Goal: Transaction & Acquisition: Obtain resource

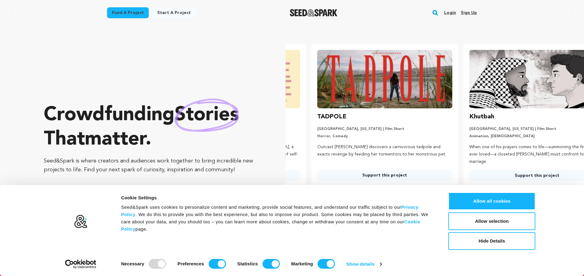
scroll to position [0, 157]
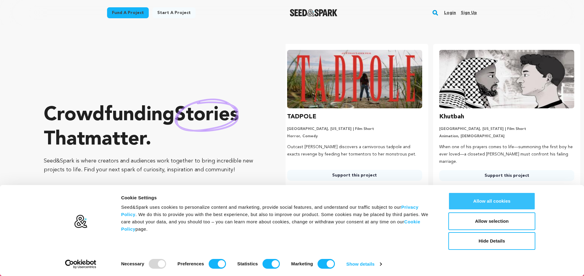
click at [479, 196] on button "Allow all cookies" at bounding box center [491, 201] width 87 height 18
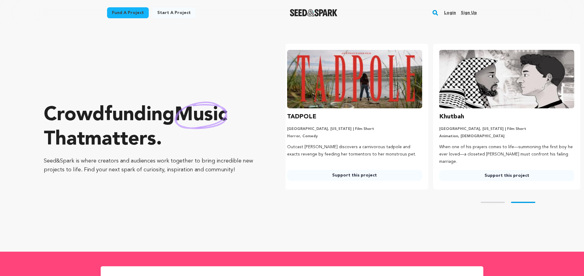
click at [129, 15] on link "Fund a project" at bounding box center [128, 12] width 42 height 11
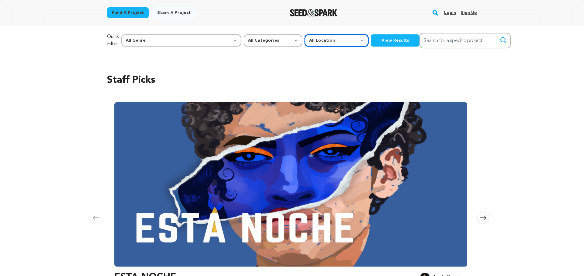
select select "1671"
click at [370, 40] on button "View Results" at bounding box center [394, 40] width 49 height 12
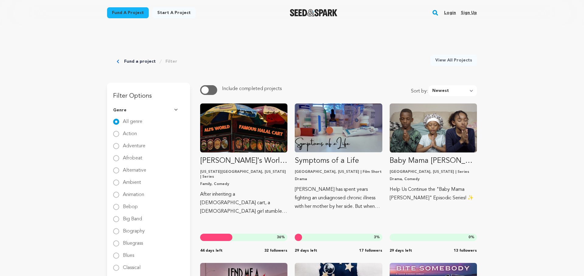
click at [167, 61] on link "Filter" at bounding box center [171, 61] width 12 height 6
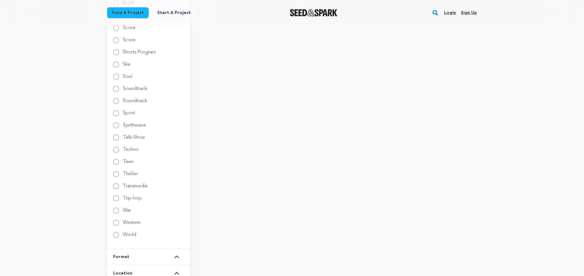
scroll to position [961, 0]
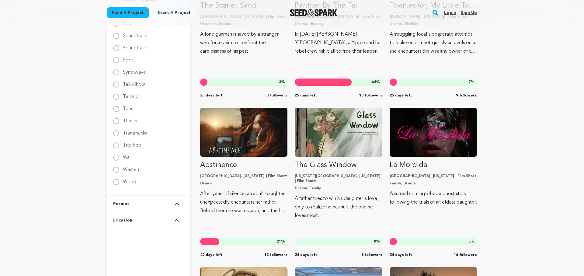
click at [139, 219] on button "Location" at bounding box center [148, 220] width 71 height 16
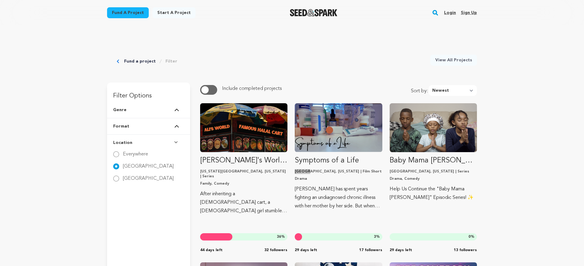
scroll to position [357, 0]
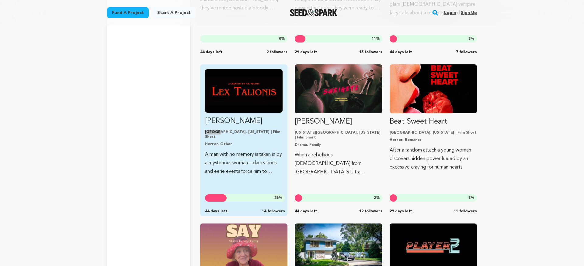
click at [250, 124] on p "Lex Talionis" at bounding box center [243, 121] width 77 height 10
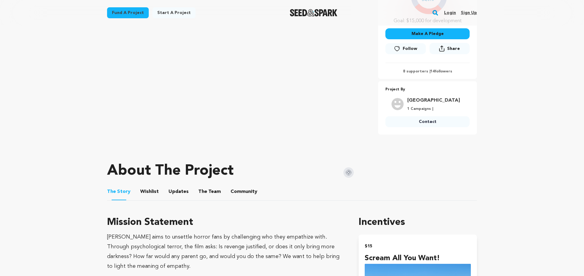
scroll to position [200, 0]
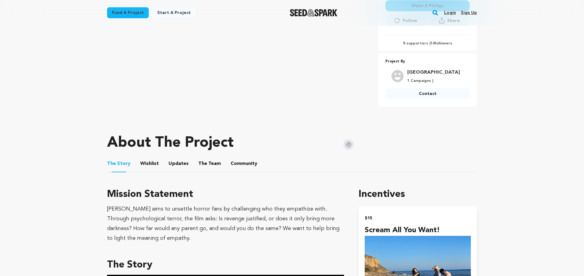
click at [204, 167] on button "The Team" at bounding box center [209, 164] width 15 height 15
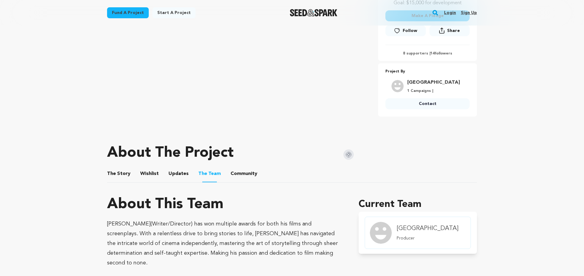
scroll to position [199, 0]
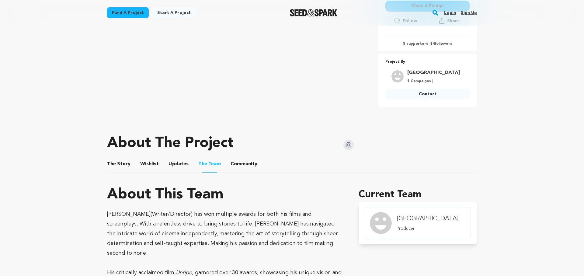
click at [239, 165] on button "Community" at bounding box center [243, 165] width 15 height 15
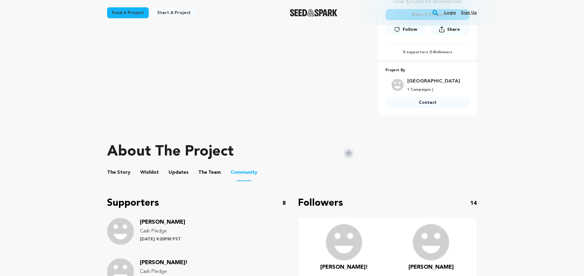
scroll to position [189, 0]
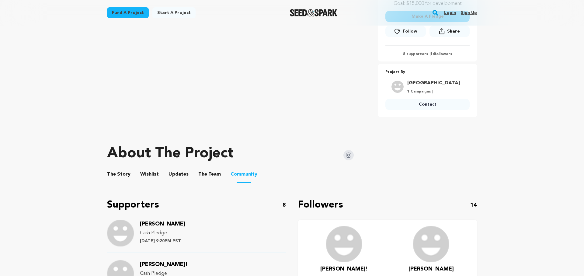
click at [122, 173] on button "The Story" at bounding box center [119, 175] width 15 height 15
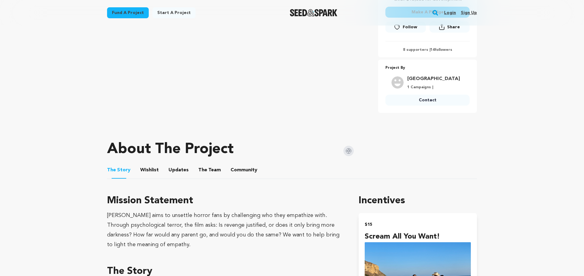
scroll to position [227, 0]
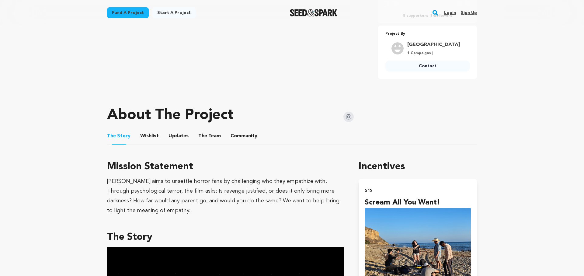
click at [148, 138] on button "Wishlist" at bounding box center [149, 137] width 15 height 15
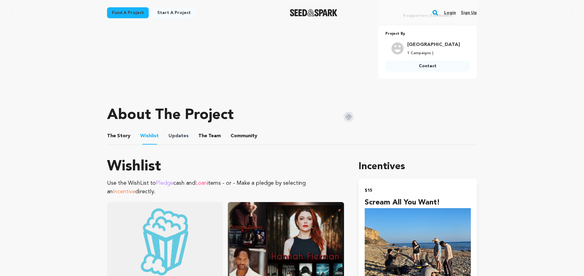
click at [168, 136] on span "Updates" at bounding box center [178, 135] width 20 height 7
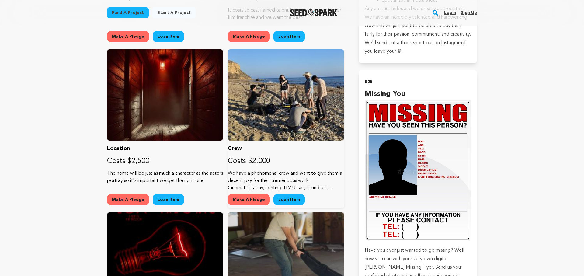
scroll to position [548, 0]
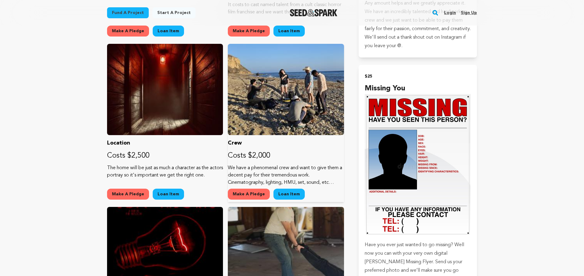
click at [292, 145] on p "Crew" at bounding box center [286, 143] width 116 height 9
click at [289, 194] on link "Loan Item" at bounding box center [288, 193] width 31 height 11
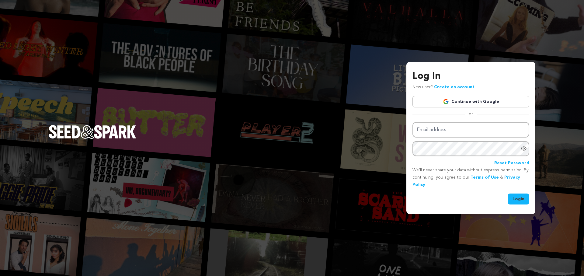
click at [458, 106] on link "Continue with Google" at bounding box center [470, 102] width 117 height 12
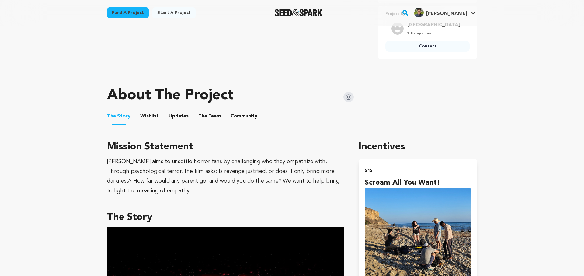
scroll to position [249, 0]
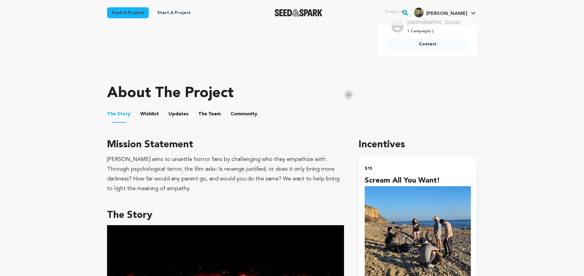
click at [202, 114] on button "The Team" at bounding box center [209, 115] width 15 height 15
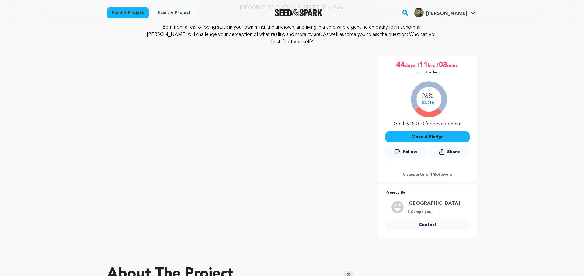
scroll to position [107, 0]
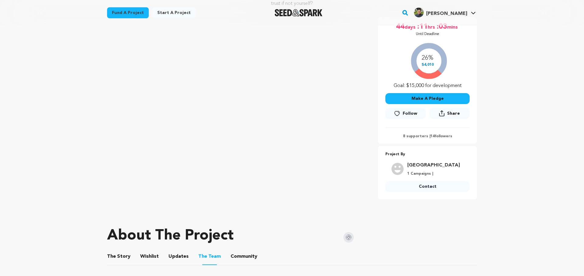
click at [433, 99] on button "Make A Pledge" at bounding box center [427, 98] width 84 height 11
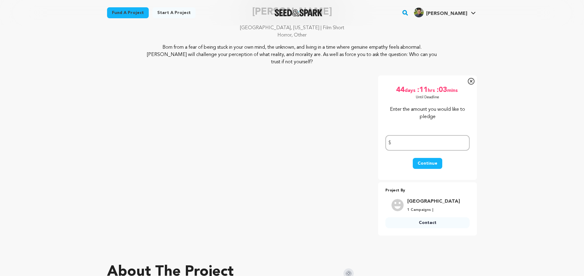
scroll to position [130, 0]
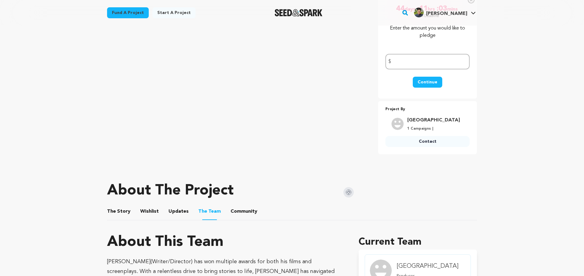
click at [175, 211] on button "Updates" at bounding box center [178, 212] width 15 height 15
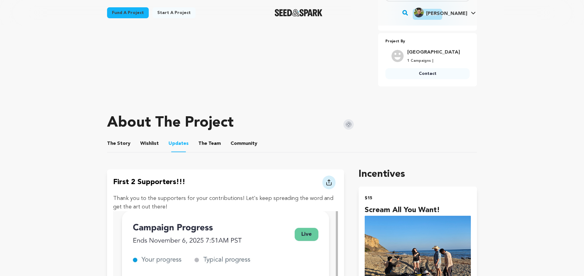
scroll to position [199, 0]
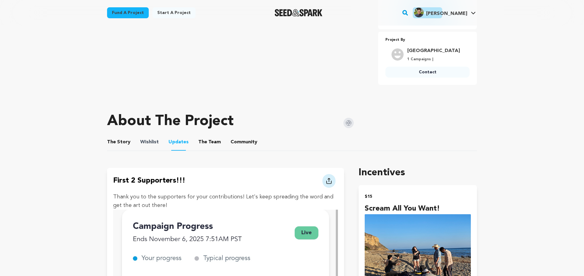
click at [155, 140] on span "Wishlist" at bounding box center [149, 141] width 19 height 7
click at [239, 142] on button "Community" at bounding box center [243, 143] width 15 height 15
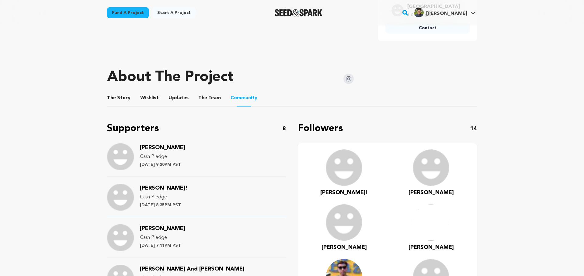
scroll to position [267, 0]
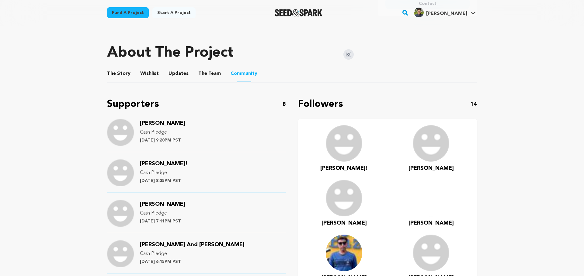
click at [148, 74] on button "Wishlist" at bounding box center [149, 74] width 15 height 15
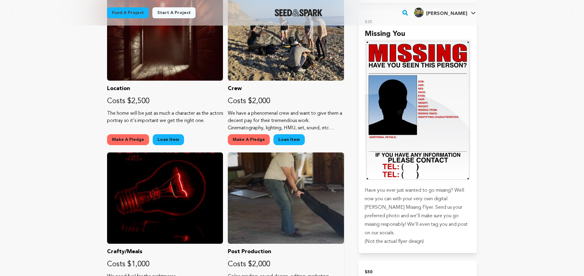
scroll to position [518, 0]
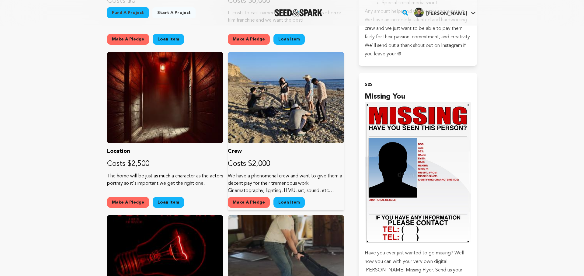
click at [329, 187] on p "We have a phenomenal crew and want to give them a decent pay for their tremendo…" at bounding box center [286, 183] width 116 height 22
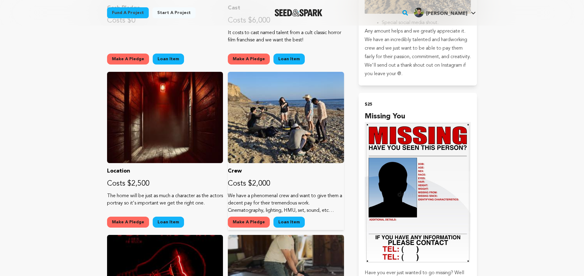
scroll to position [569, 0]
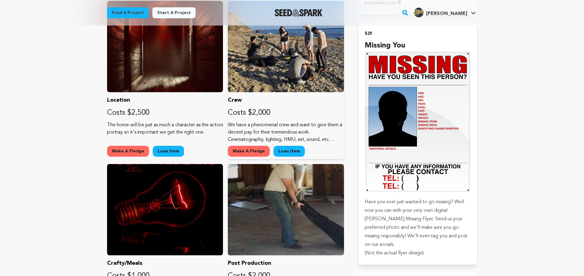
click at [282, 150] on button "Loan Item" at bounding box center [288, 151] width 31 height 11
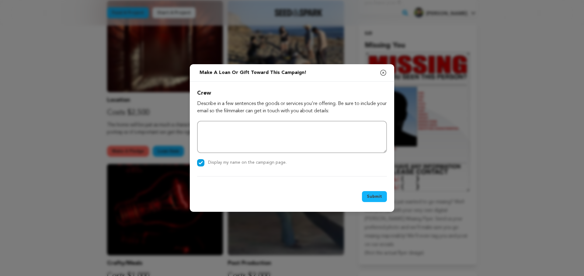
click at [382, 72] on icon "button" at bounding box center [382, 72] width 7 height 7
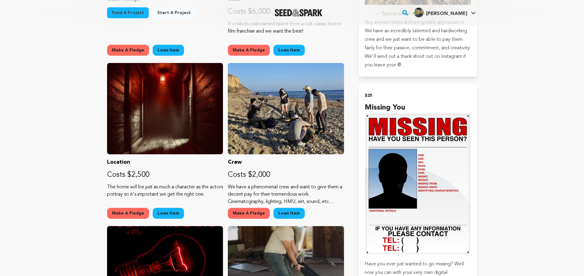
scroll to position [577, 0]
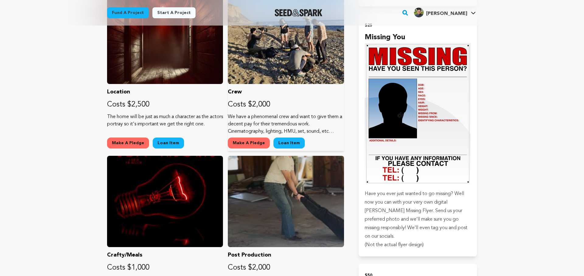
click at [332, 132] on p "We have a phenomenal crew and want to give them a decent pay for their tremendo…" at bounding box center [286, 124] width 116 height 22
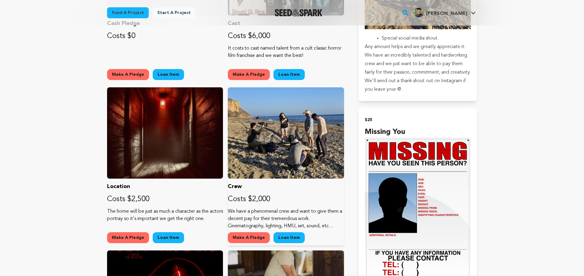
scroll to position [483, 0]
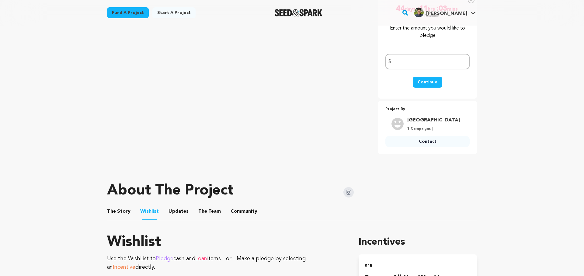
scroll to position [249, 0]
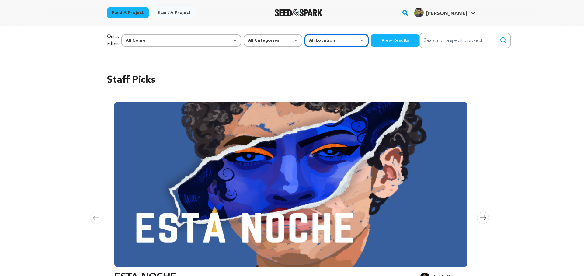
select select "1671"
click at [370, 45] on button "View Results" at bounding box center [394, 40] width 49 height 12
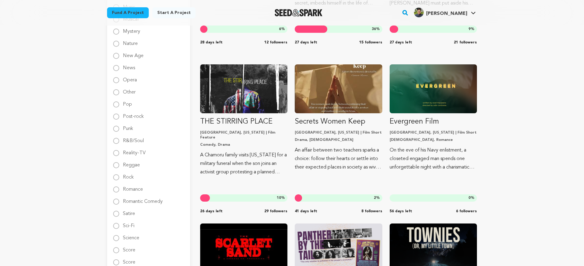
scroll to position [1004, 0]
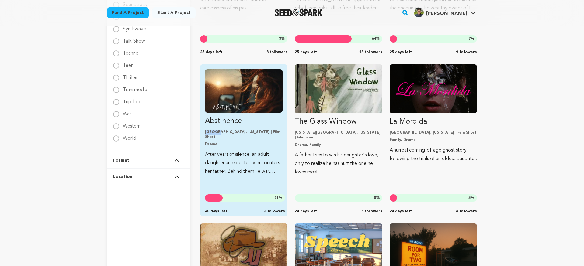
click at [259, 108] on img "Fund Abstinence" at bounding box center [243, 90] width 77 height 43
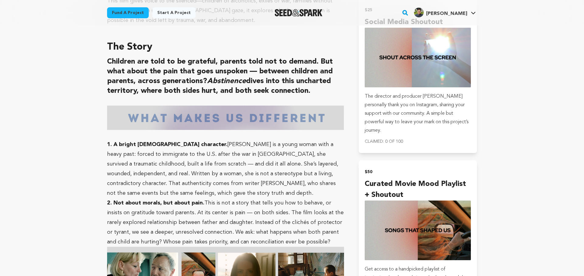
scroll to position [269, 0]
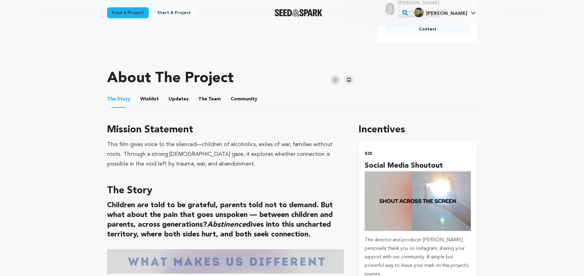
click at [208, 100] on button "The Team" at bounding box center [209, 100] width 15 height 15
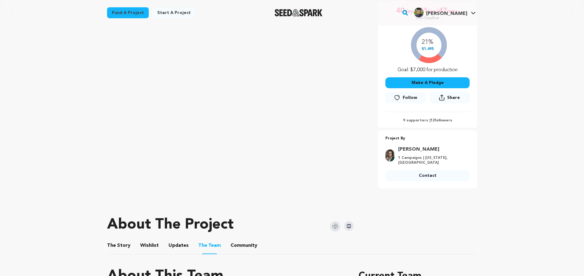
scroll to position [168, 0]
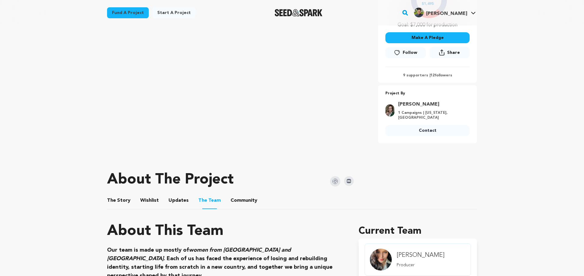
click at [178, 201] on button "Updates" at bounding box center [178, 201] width 15 height 15
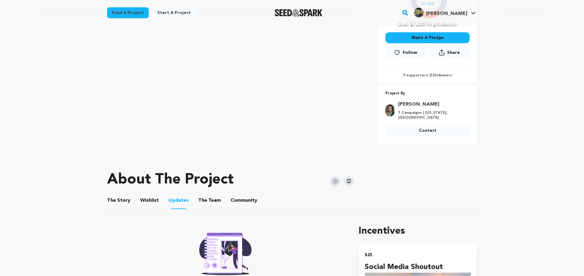
click at [147, 200] on button "Wishlist" at bounding box center [149, 201] width 15 height 15
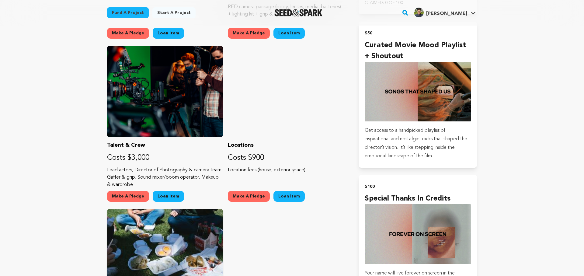
scroll to position [503, 0]
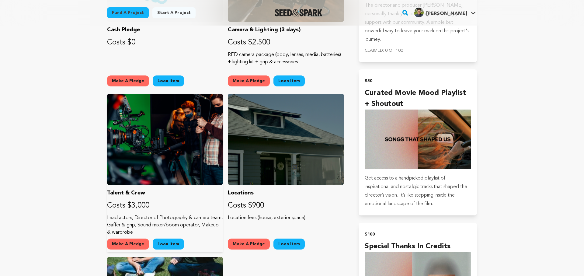
click at [169, 213] on div "Talent & Crew Costs $3,000 Lead actors, Director of Photography & camera team, …" at bounding box center [165, 173] width 116 height 158
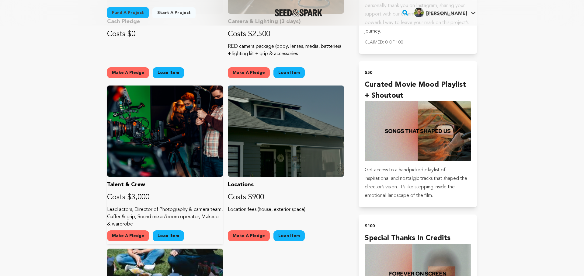
scroll to position [512, 0]
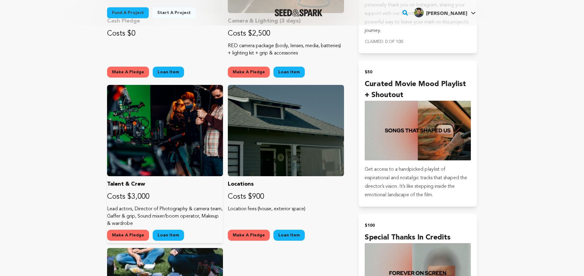
click at [167, 233] on button "Loan Item" at bounding box center [168, 234] width 31 height 11
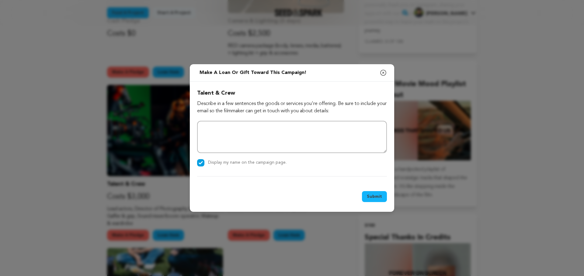
click at [382, 72] on icon "button" at bounding box center [382, 72] width 7 height 7
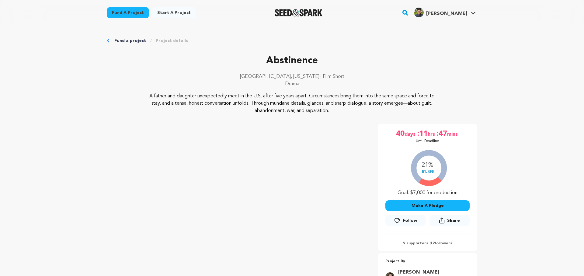
scroll to position [0, 0]
click at [114, 42] on div "Fund a project Project details" at bounding box center [292, 41] width 370 height 6
click at [107, 40] on icon "Breadcrumb" at bounding box center [108, 41] width 2 height 4
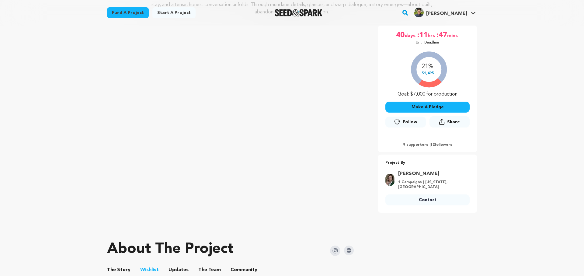
scroll to position [283, 0]
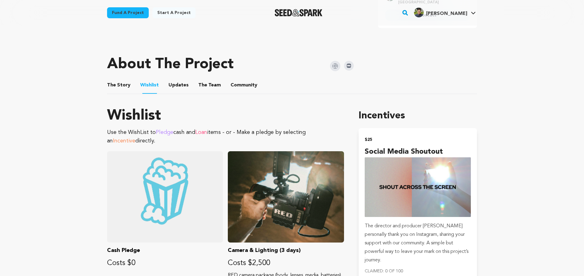
click at [241, 88] on button "Community" at bounding box center [243, 86] width 15 height 15
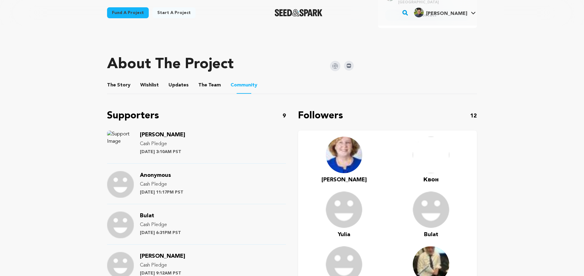
click at [208, 82] on button "The Team" at bounding box center [209, 86] width 15 height 15
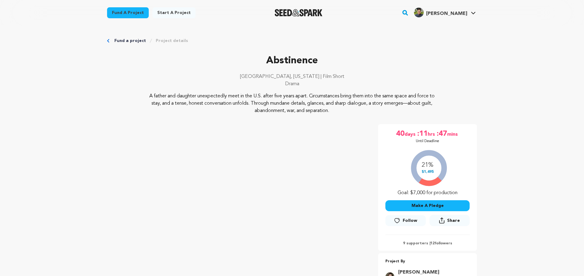
click at [109, 39] on div "Fund a project Project details" at bounding box center [292, 41] width 370 height 6
click at [108, 40] on icon "Breadcrumb" at bounding box center [108, 41] width 2 height 4
click at [130, 41] on link "Fund a project" at bounding box center [130, 41] width 32 height 6
